Goal: Task Accomplishment & Management: Manage account settings

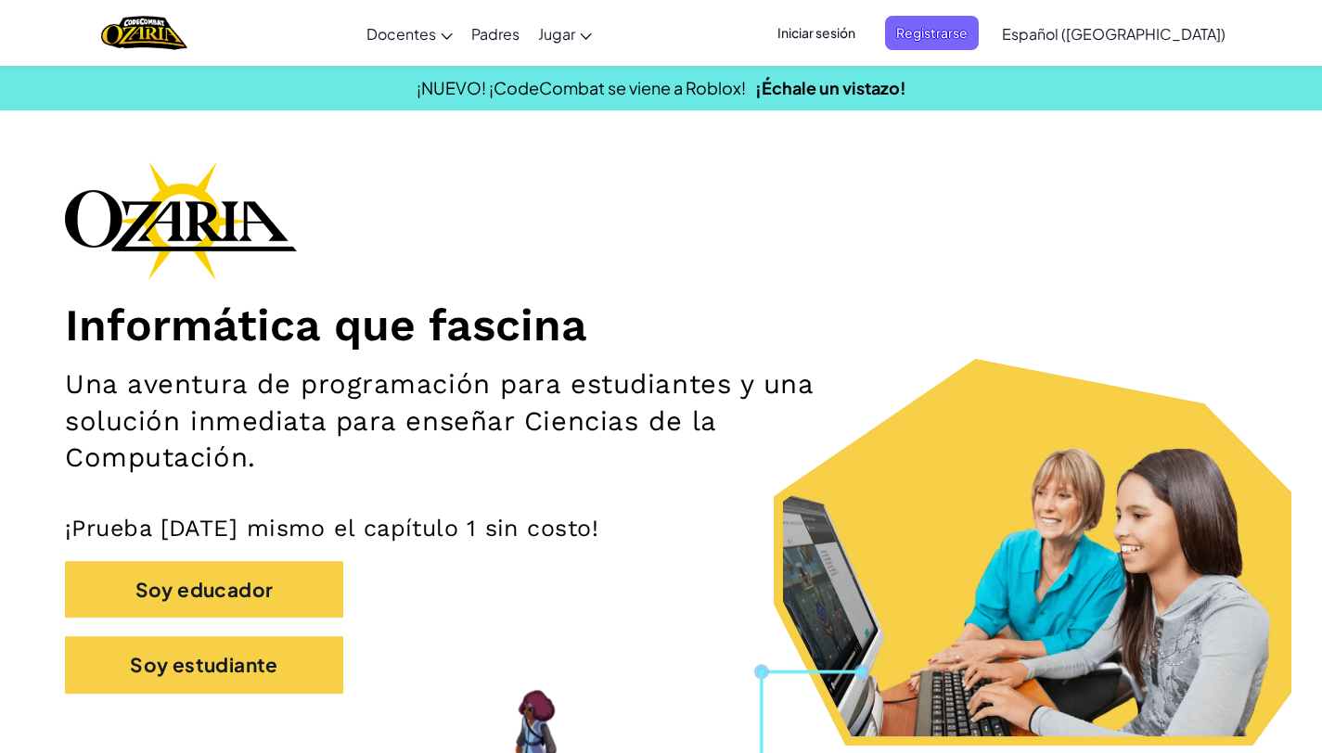
drag, startPoint x: 983, startPoint y: 34, endPoint x: 830, endPoint y: 32, distance: 153.0
click at [836, 31] on ul "Iniciar sesión Registrarse" at bounding box center [872, 33] width 231 height 34
click at [830, 32] on span "Iniciar sesión" at bounding box center [816, 33] width 100 height 34
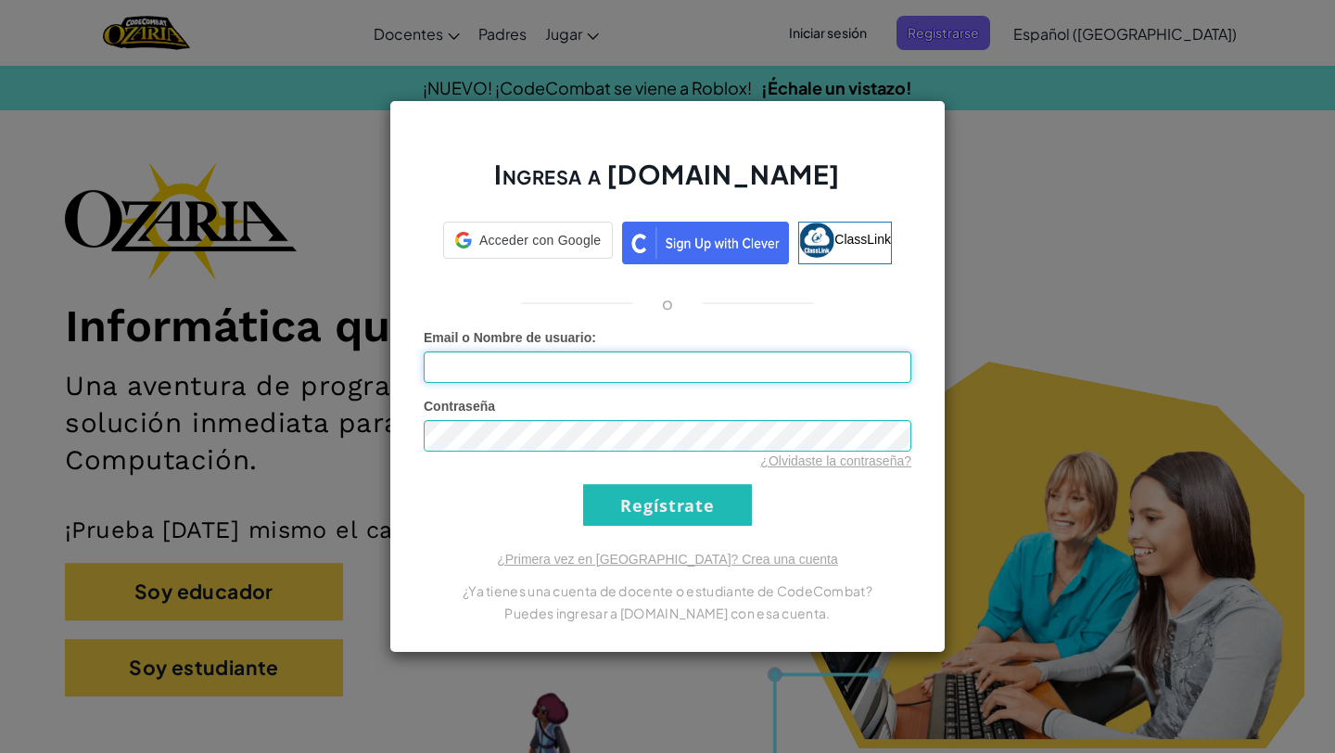
type input "[PERSON_NAME]"
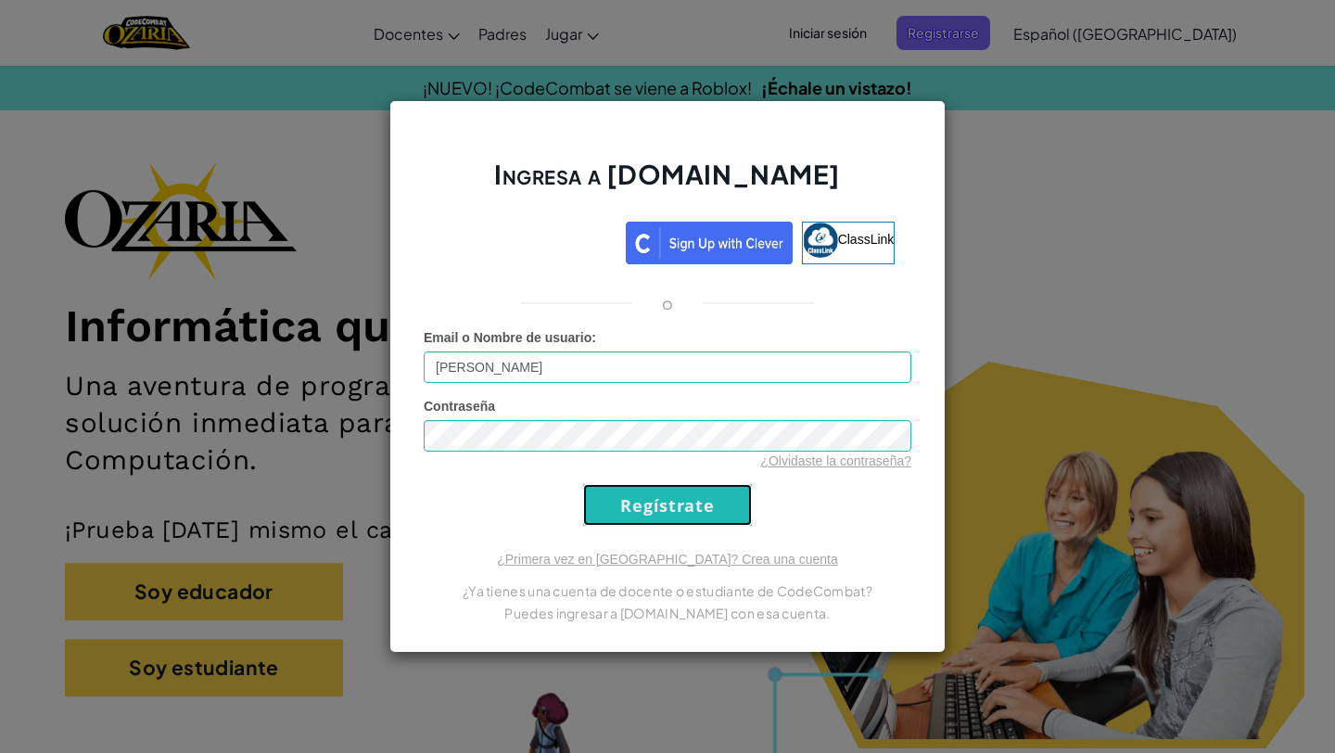
click at [619, 506] on input "Regístrate" at bounding box center [667, 505] width 169 height 42
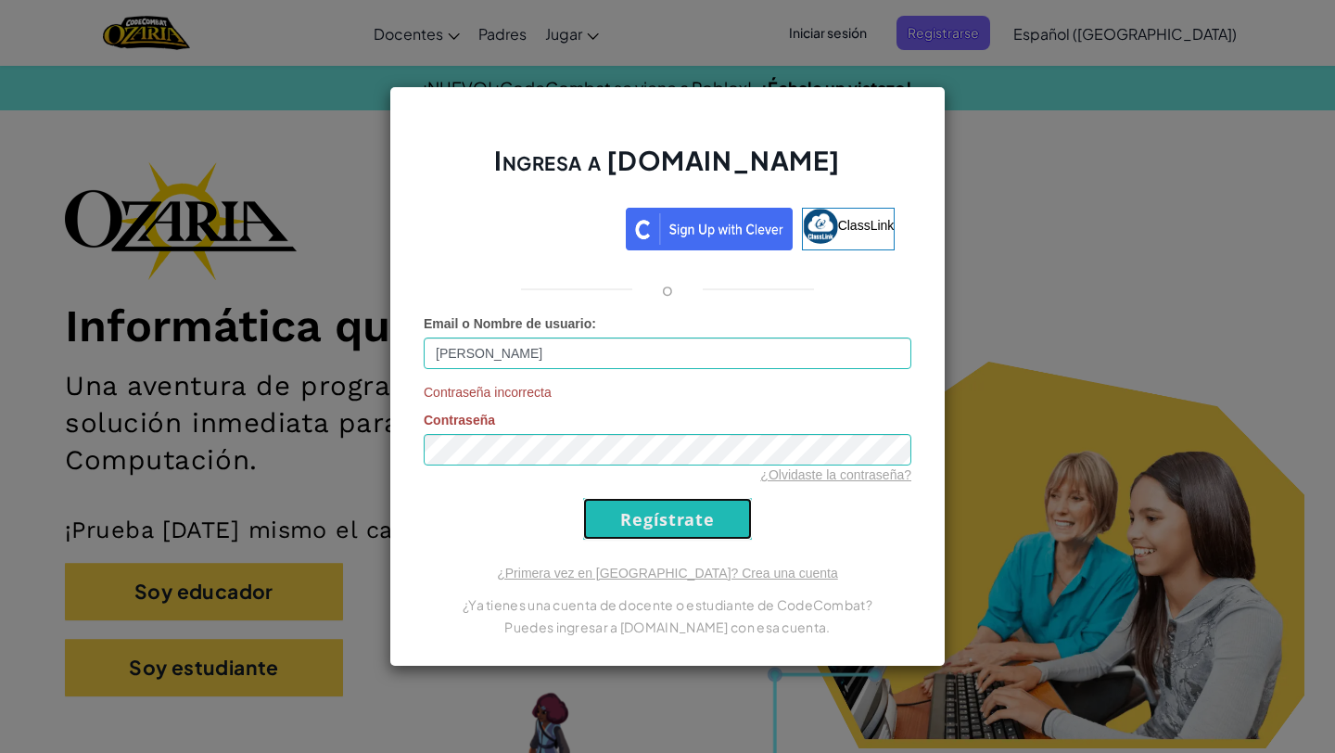
click at [619, 506] on input "Regístrate" at bounding box center [667, 519] width 169 height 42
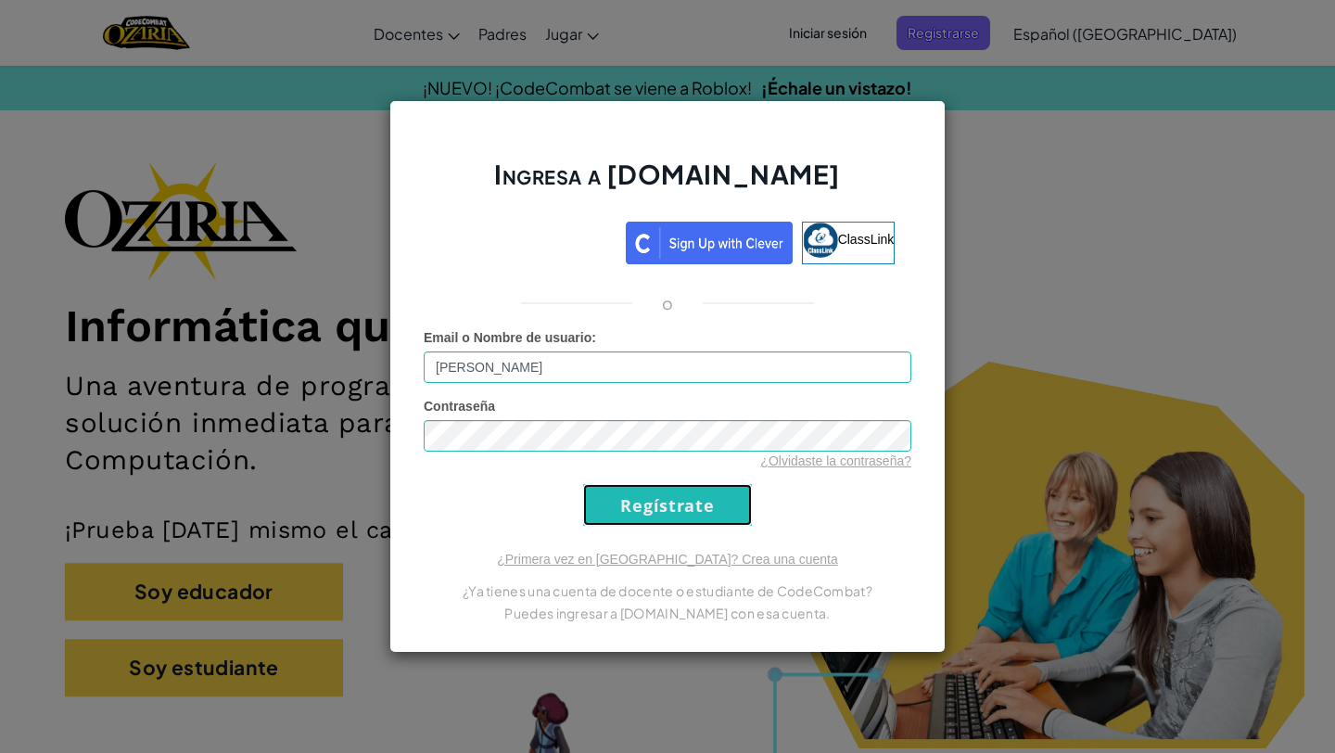
click at [619, 506] on input "Regístrate" at bounding box center [667, 505] width 169 height 42
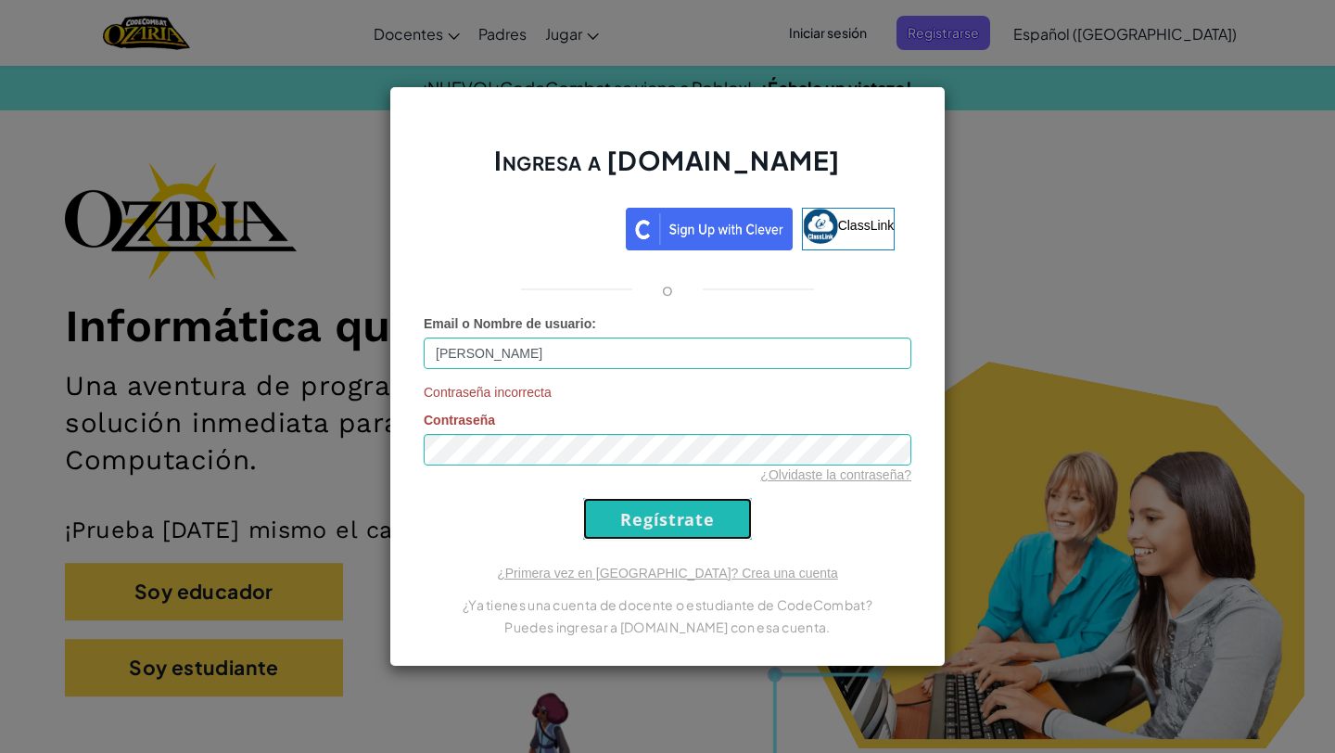
click at [619, 506] on input "Regístrate" at bounding box center [667, 519] width 169 height 42
click at [619, 506] on form "Email o Nombre de usuario : [PERSON_NAME] Contraseña incorrecta Contraseña ¿Olv…" at bounding box center [668, 426] width 488 height 225
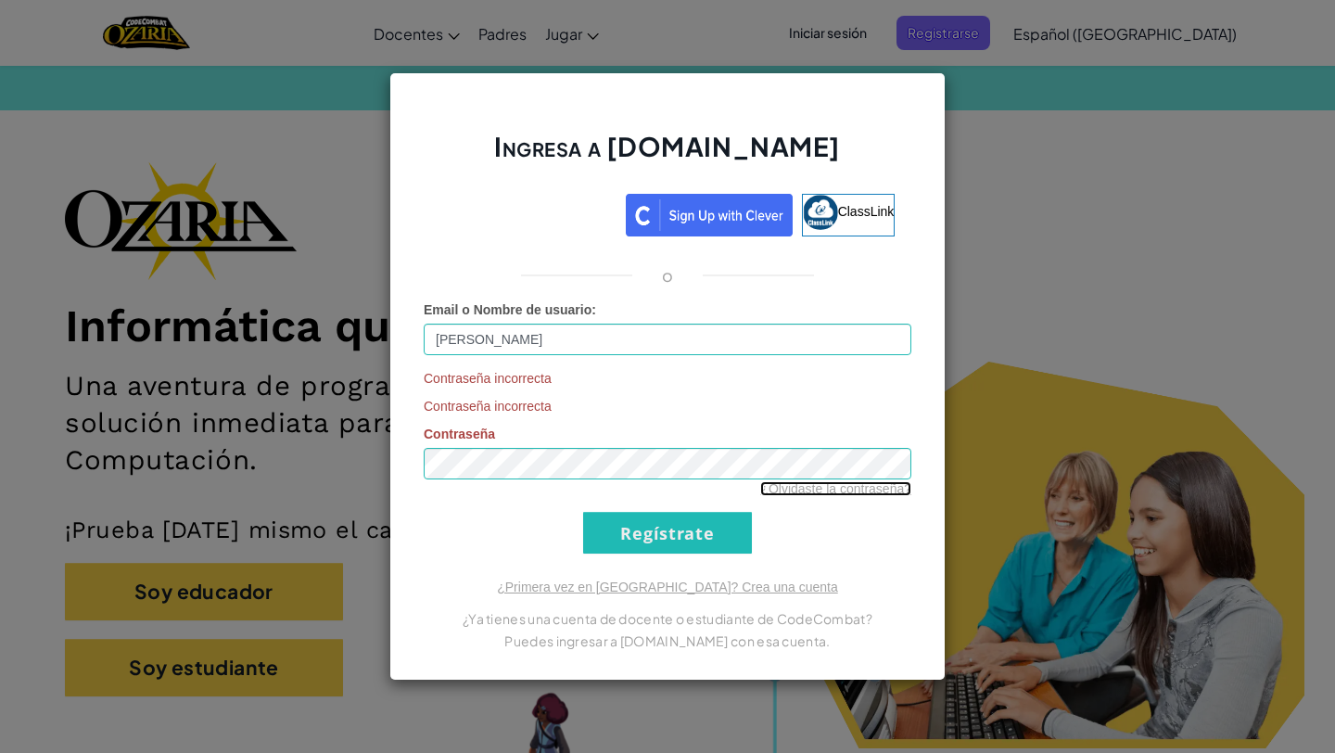
click at [848, 492] on link "¿Olvidaste la contraseña?" at bounding box center [835, 488] width 151 height 15
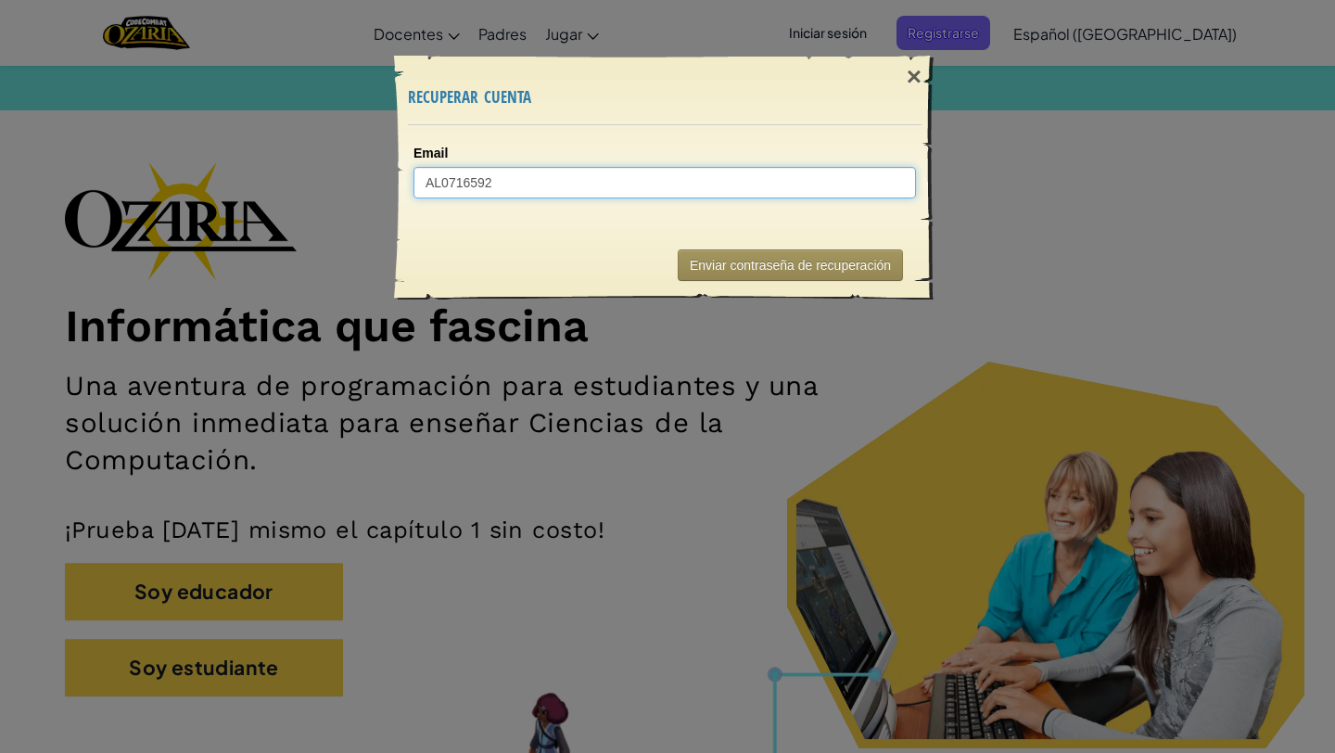
type input "AL07165924"
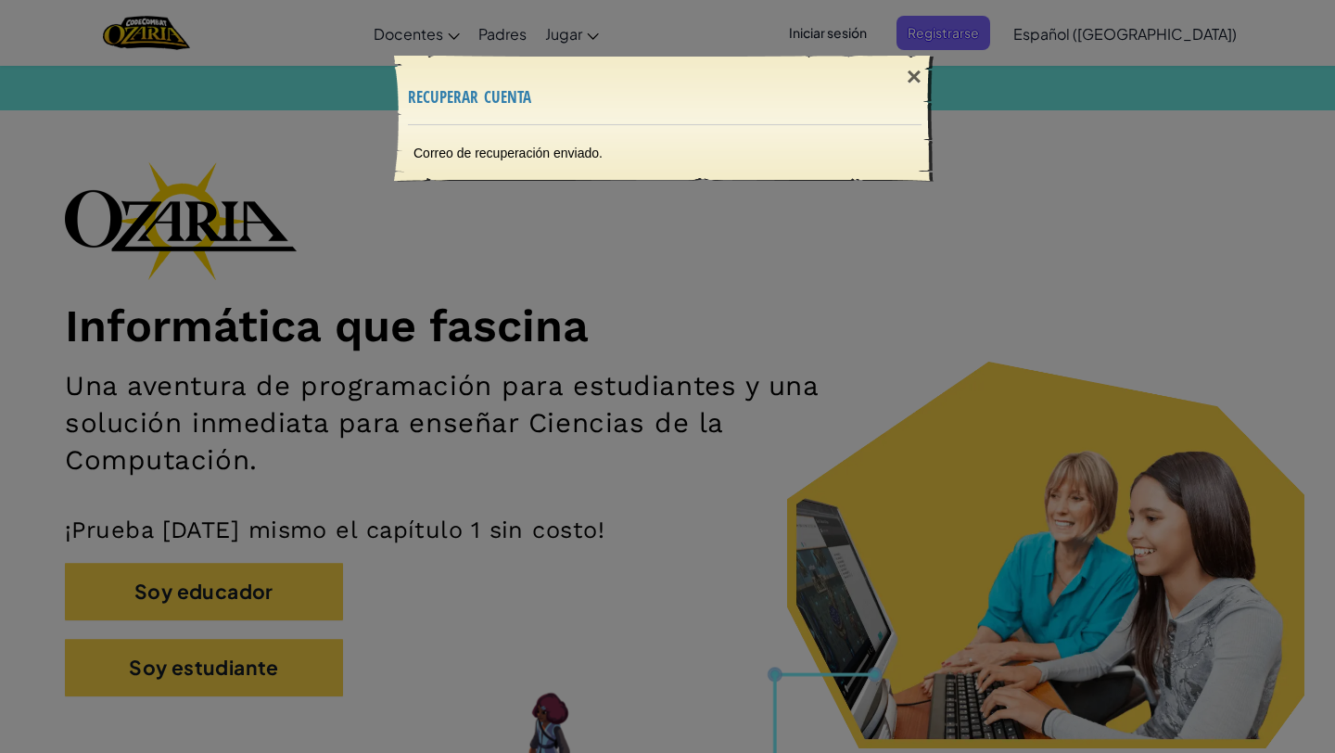
click at [551, 282] on div "× recuperar cuenta Correo de recuperación enviado. Enviando..." at bounding box center [667, 376] width 1335 height 753
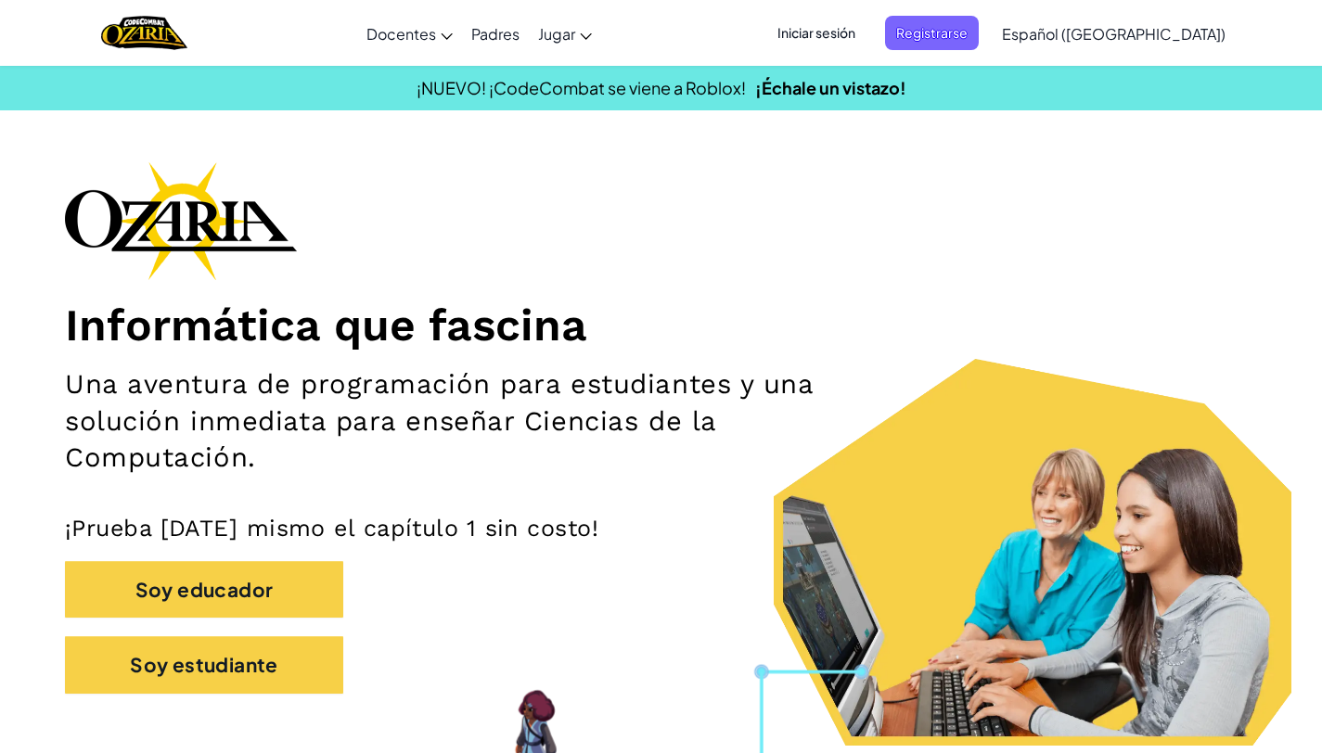
click at [846, 23] on span "Iniciar sesión" at bounding box center [816, 33] width 100 height 34
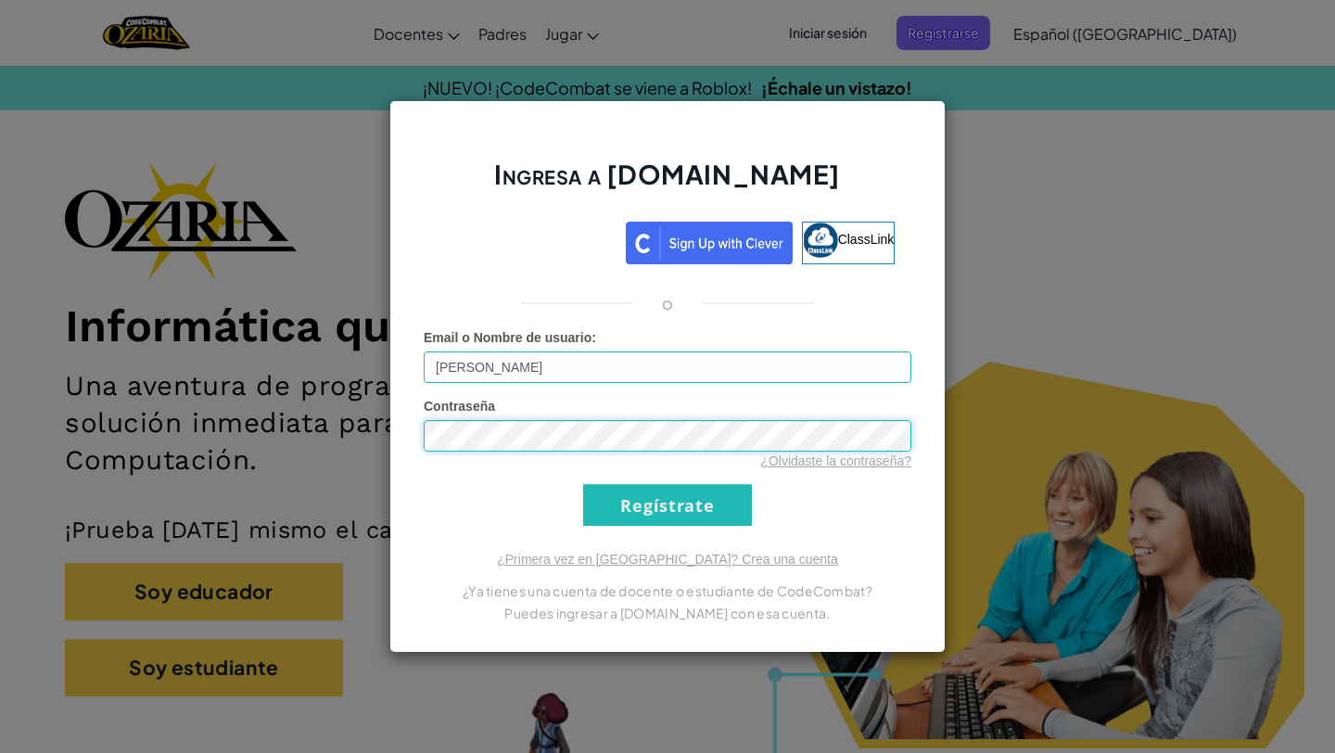
click at [583, 484] on input "Regístrate" at bounding box center [667, 505] width 169 height 42
